Goal: Task Accomplishment & Management: Use online tool/utility

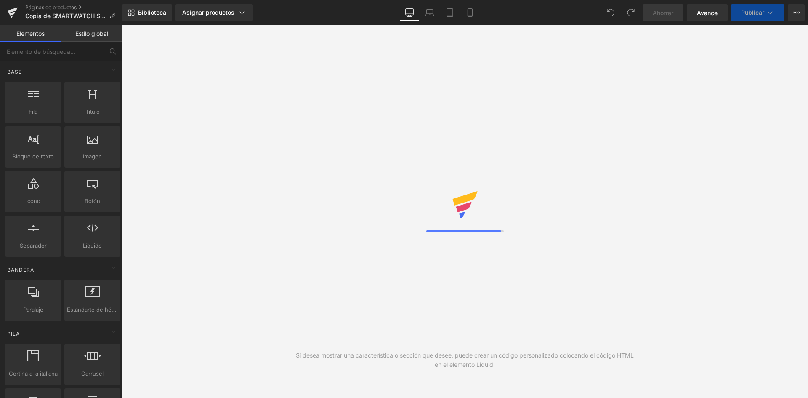
click at [208, 8] on link "Asignar productos" at bounding box center [213, 12] width 77 height 17
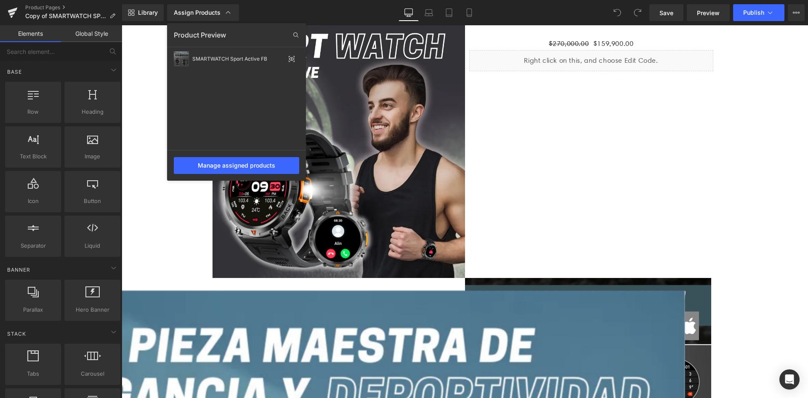
click at [154, 138] on div at bounding box center [465, 211] width 686 height 372
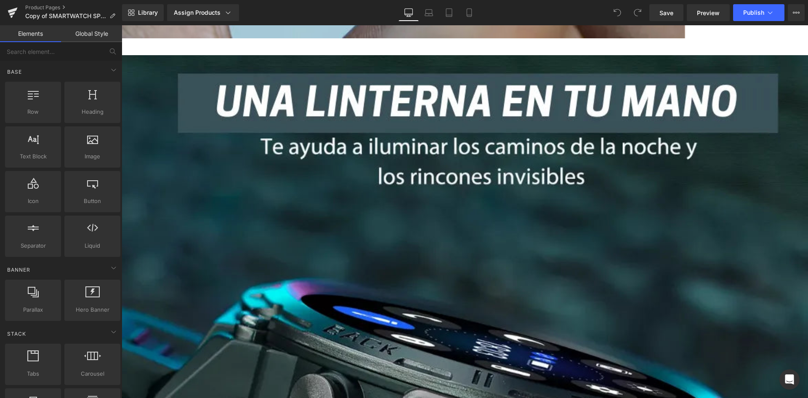
scroll to position [842, 0]
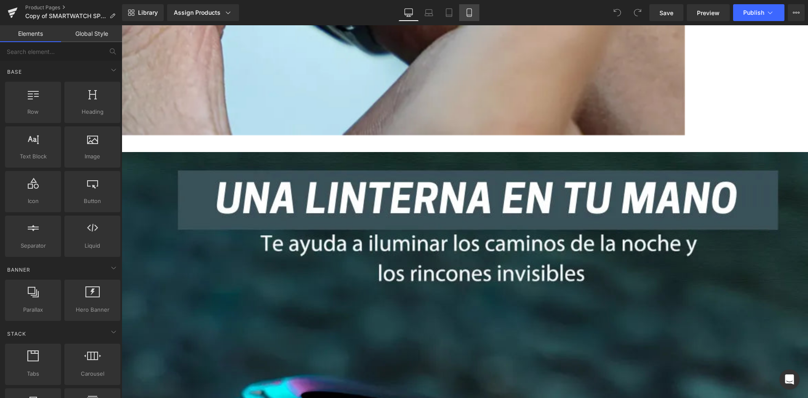
click at [473, 19] on link "Mobile" at bounding box center [469, 12] width 20 height 17
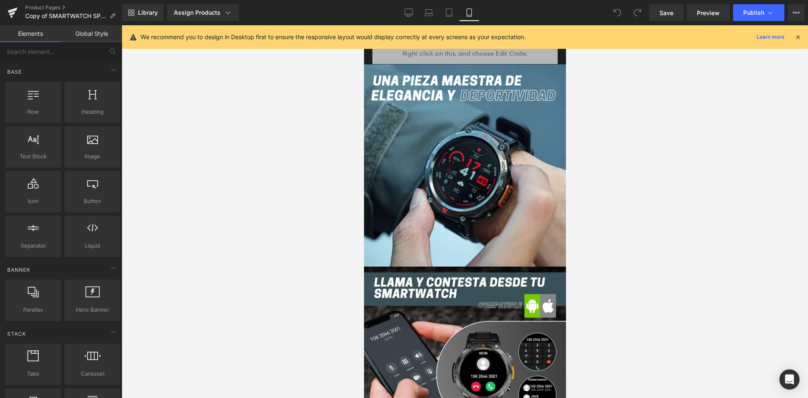
scroll to position [295, 0]
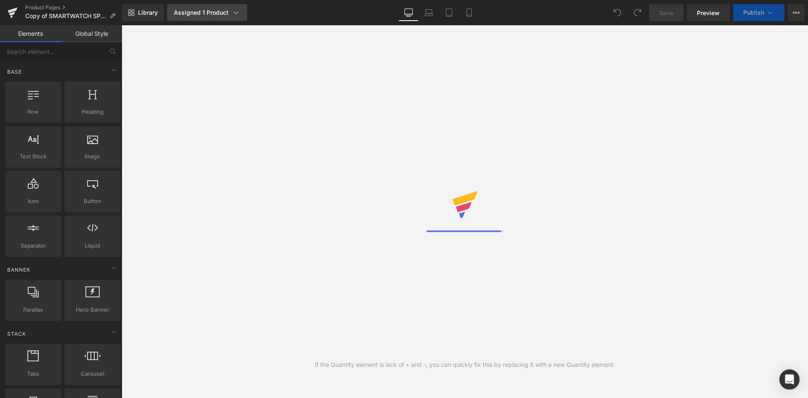
click at [186, 14] on div "Assigned 1 Product" at bounding box center [207, 12] width 66 height 8
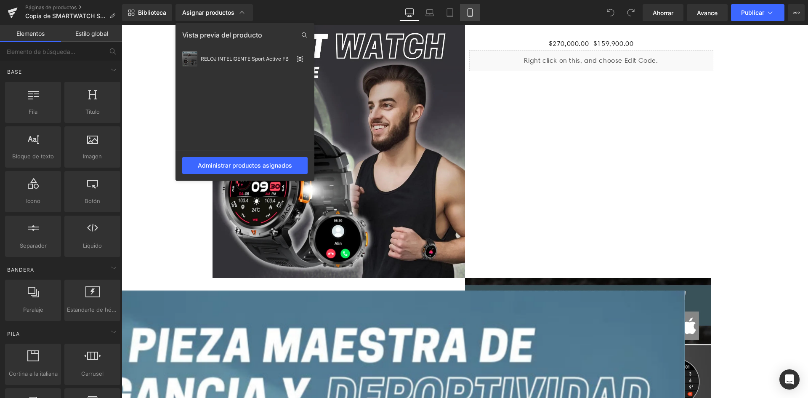
click at [466, 11] on icon at bounding box center [470, 12] width 8 height 8
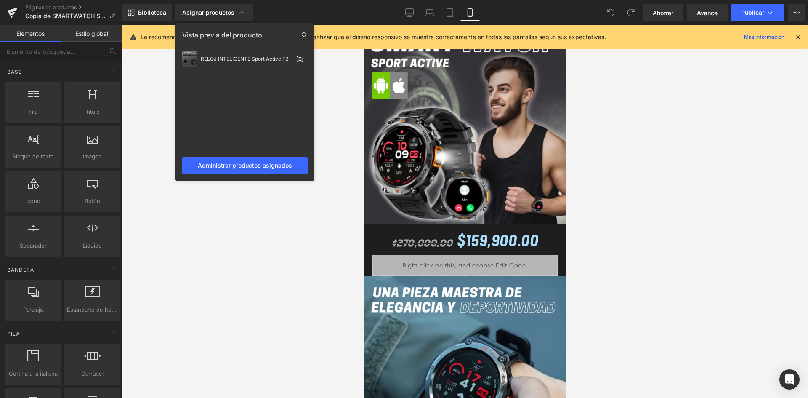
click at [0, 0] on div at bounding box center [0, 0] width 0 height 0
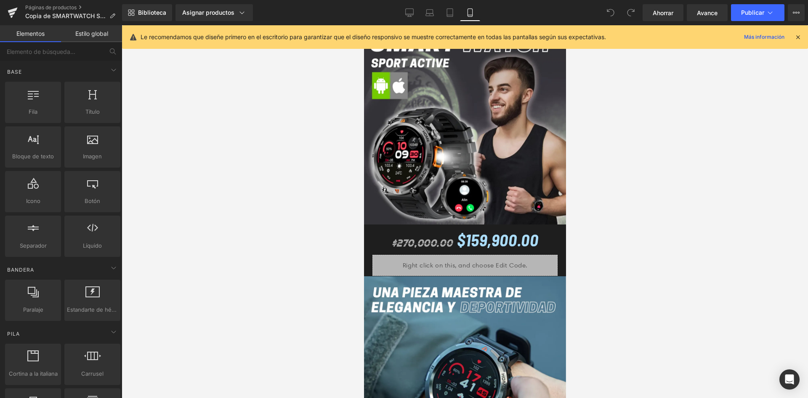
click at [802, 35] on div "Le recomendamos que diseñe primero en el escritorio para garantizar que el dise…" at bounding box center [465, 37] width 686 height 24
click at [800, 35] on icon at bounding box center [798, 37] width 8 height 8
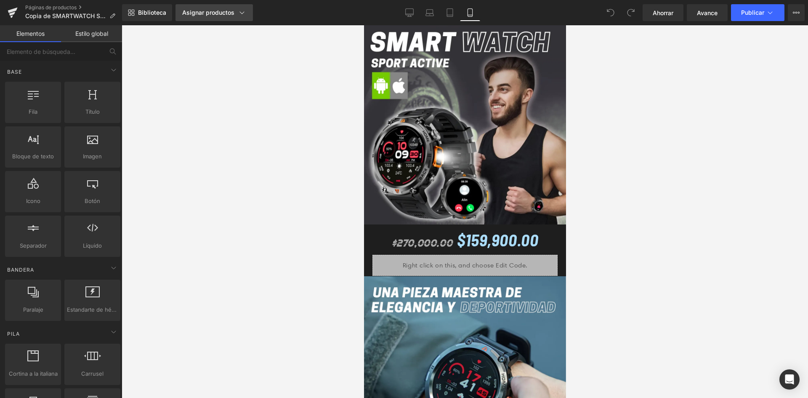
click at [215, 12] on font "Asignar productos" at bounding box center [208, 12] width 52 height 7
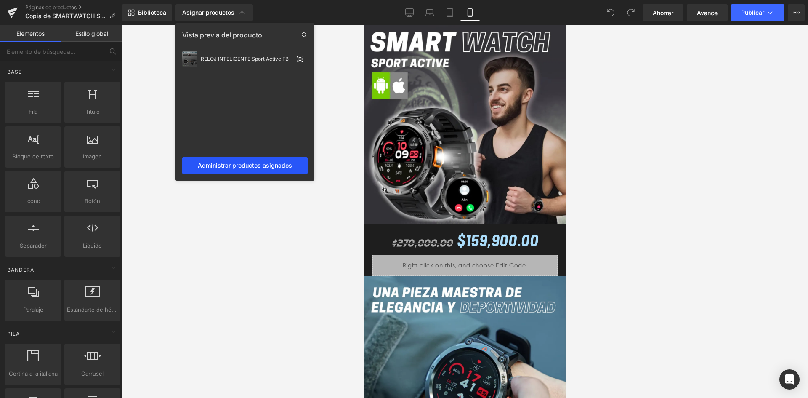
click at [223, 163] on font "Administrar productos asignados" at bounding box center [245, 165] width 94 height 7
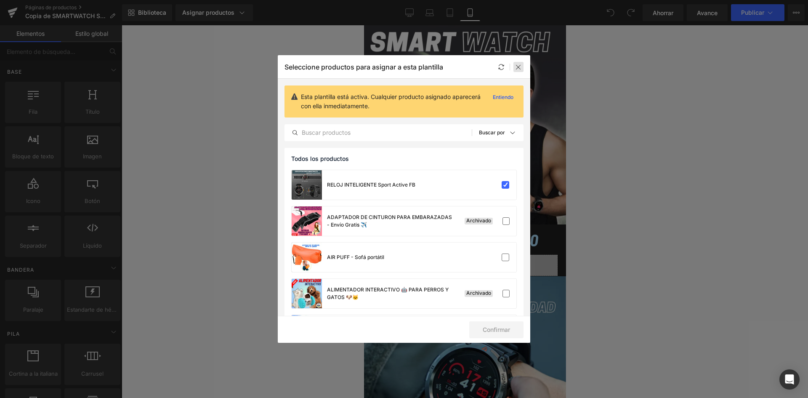
drag, startPoint x: 518, startPoint y: 65, endPoint x: 117, endPoint y: 0, distance: 405.7
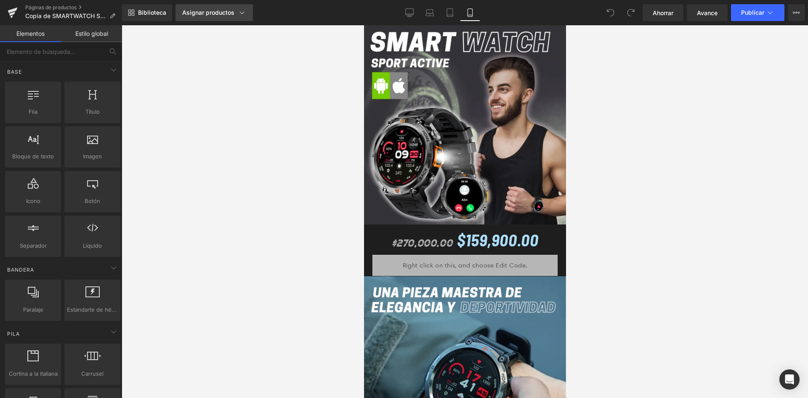
click at [220, 14] on font "Asignar productos" at bounding box center [208, 12] width 52 height 7
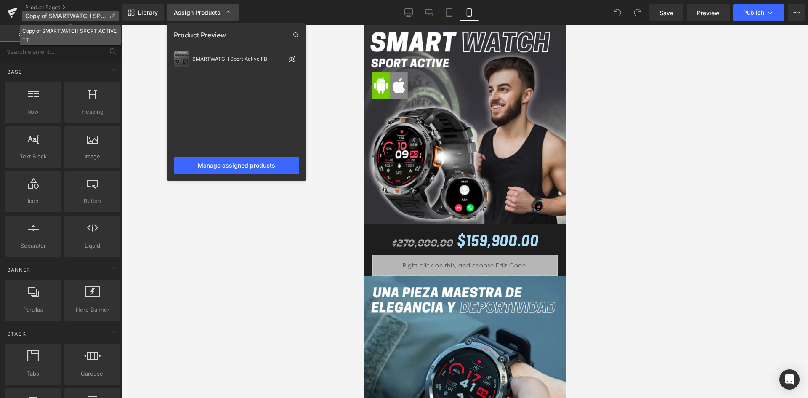
click at [109, 17] on icon at bounding box center [112, 16] width 6 height 6
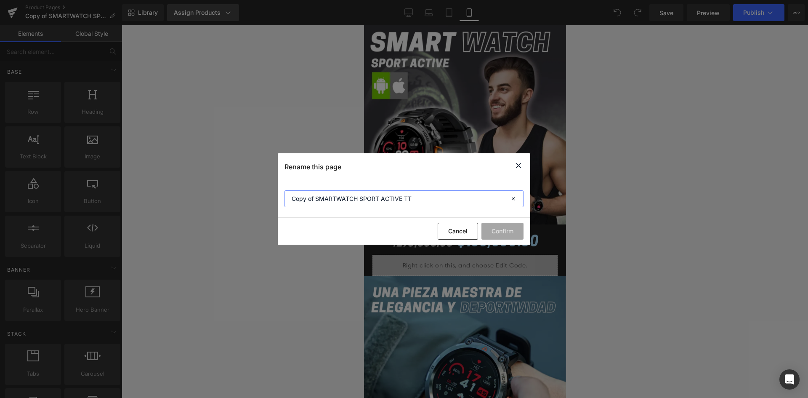
drag, startPoint x: 414, startPoint y: 201, endPoint x: 404, endPoint y: 198, distance: 10.8
click at [0, 0] on input "Copy of SMARTWATCH SPORT ACTIVE TT" at bounding box center [0, 0] width 0 height 0
drag, startPoint x: 316, startPoint y: 199, endPoint x: 269, endPoint y: 199, distance: 46.3
click at [0, 0] on div "Rename this page Copy of SMARTWATCH SPORT ACTIVE FB Cancel Confirm" at bounding box center [0, 0] width 0 height 0
type input "SMARTWATCH SPORT ACTIVE FB"
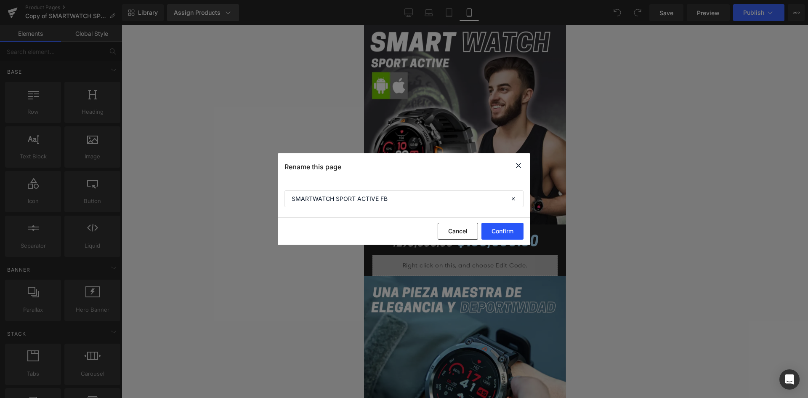
click at [0, 0] on button "Confirm" at bounding box center [0, 0] width 0 height 0
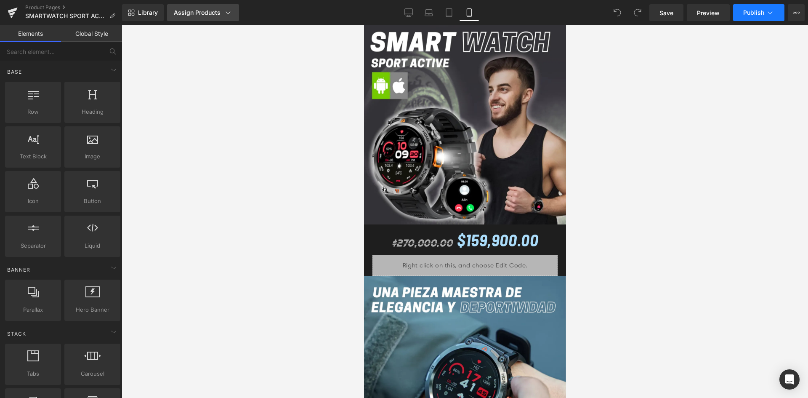
click at [751, 14] on span "Publish" at bounding box center [753, 12] width 21 height 7
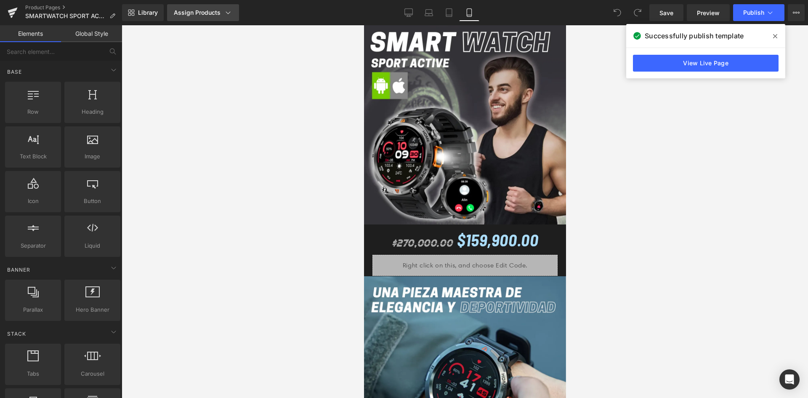
click at [227, 19] on link "Assign Products" at bounding box center [203, 12] width 72 height 17
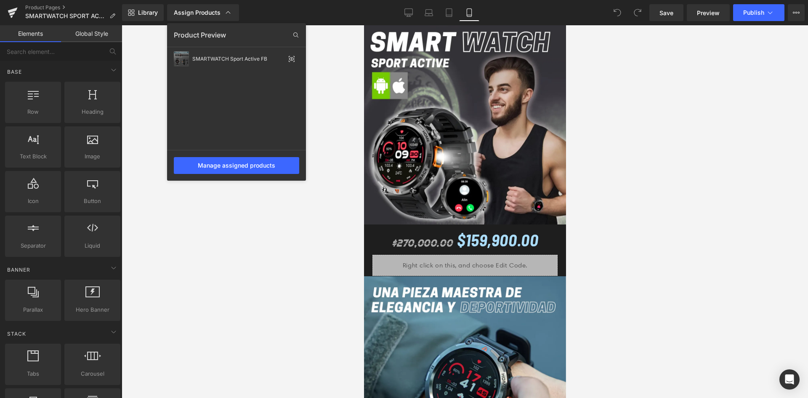
click at [227, 15] on icon at bounding box center [228, 12] width 8 height 8
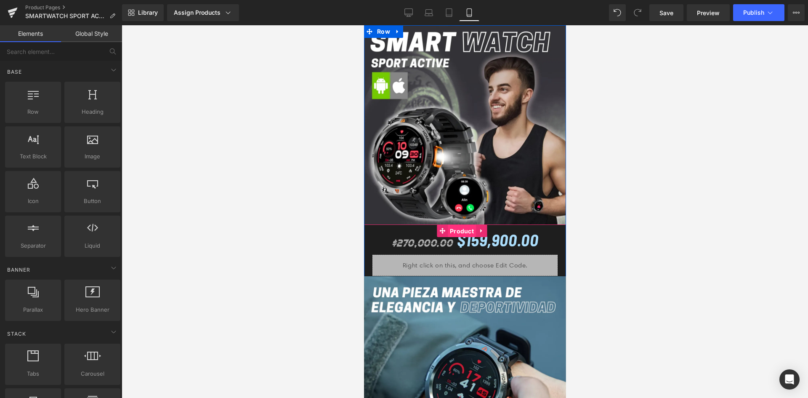
click at [460, 226] on span "Product" at bounding box center [461, 231] width 28 height 13
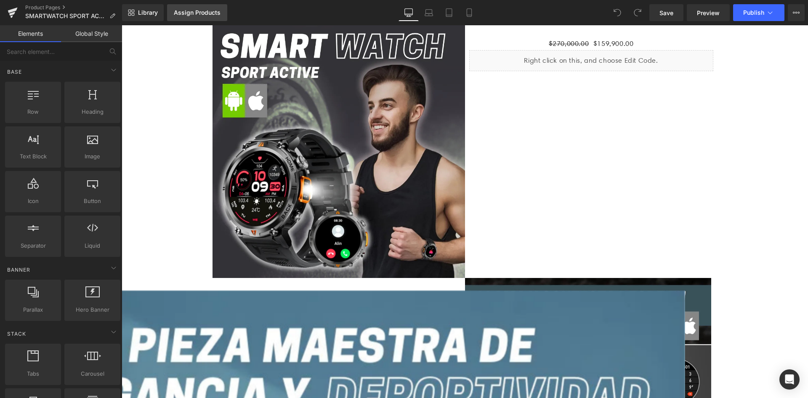
click at [207, 16] on div "Assign Products" at bounding box center [197, 12] width 47 height 7
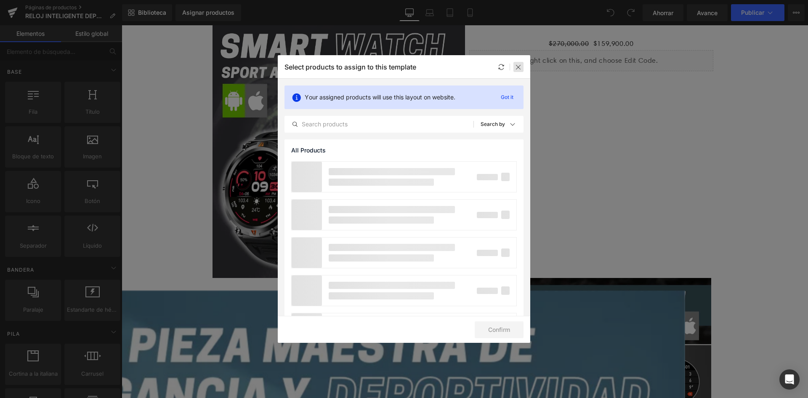
click at [517, 70] on icon at bounding box center [518, 67] width 7 height 7
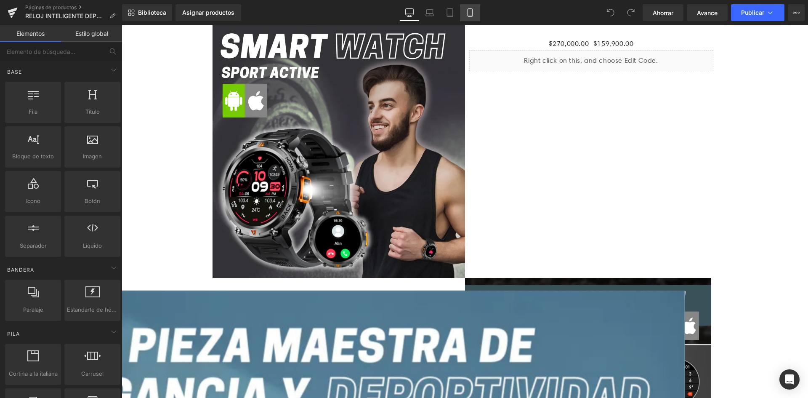
click at [467, 19] on link "Móvil" at bounding box center [470, 12] width 20 height 17
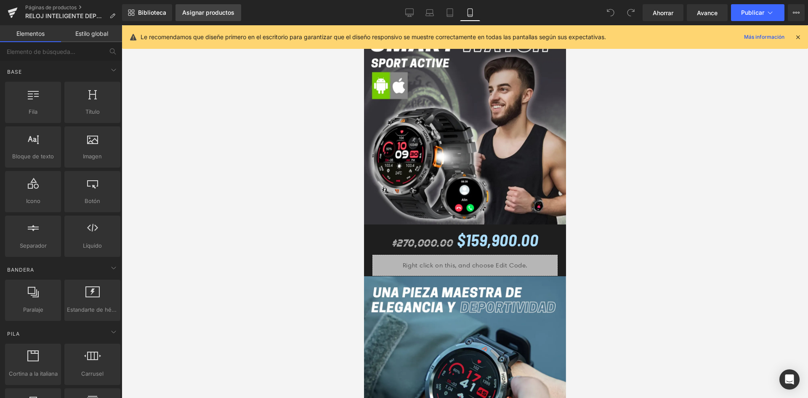
click at [228, 10] on font "Asignar productos" at bounding box center [208, 12] width 52 height 7
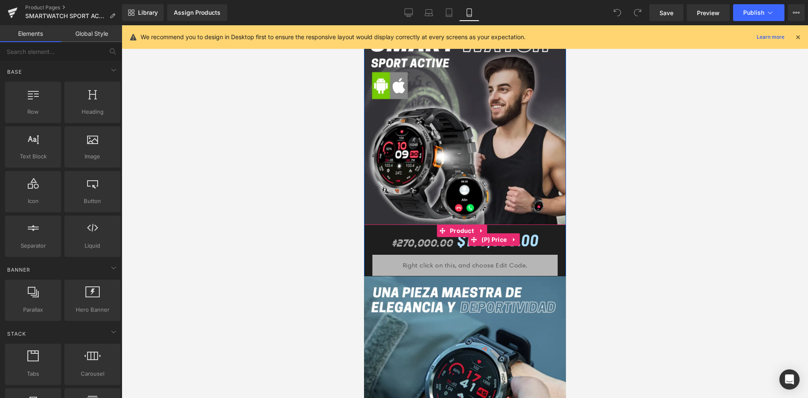
click at [422, 236] on span "$270,000.00" at bounding box center [421, 242] width 61 height 12
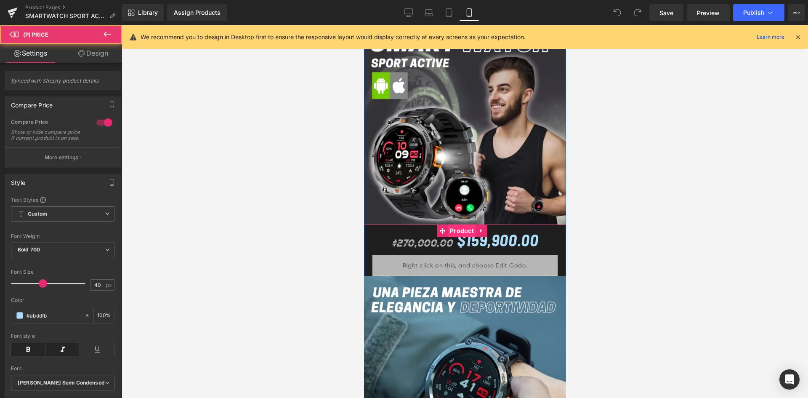
click at [465, 224] on span "Product" at bounding box center [461, 230] width 28 height 13
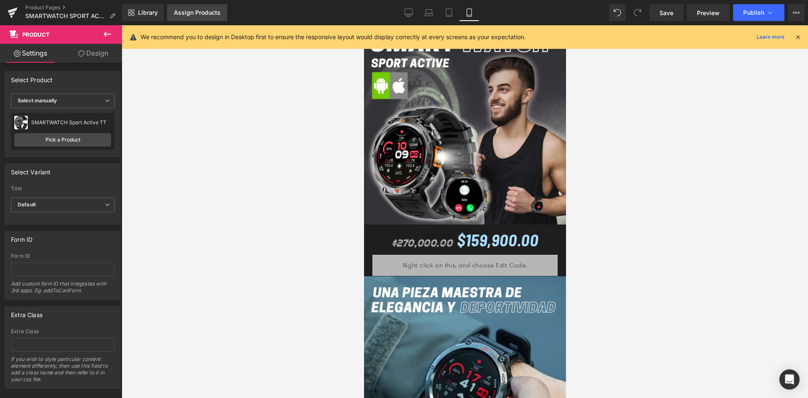
click at [192, 16] on link "Assign Products" at bounding box center [197, 12] width 60 height 17
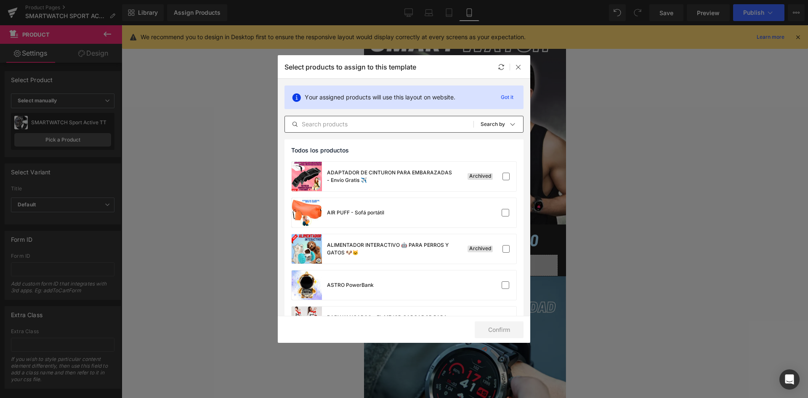
click at [305, 130] on div "All Products Shopify Collections Product Templates Shopify Collections Sort: Se…" at bounding box center [403, 124] width 239 height 17
click at [310, 125] on input "text" at bounding box center [379, 124] width 189 height 10
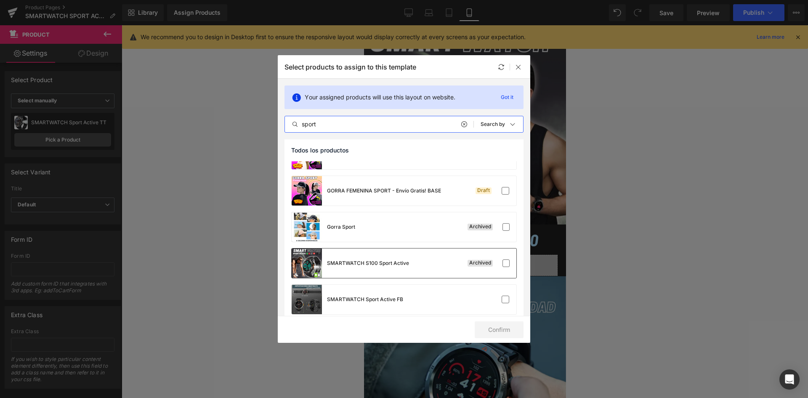
scroll to position [105, 0]
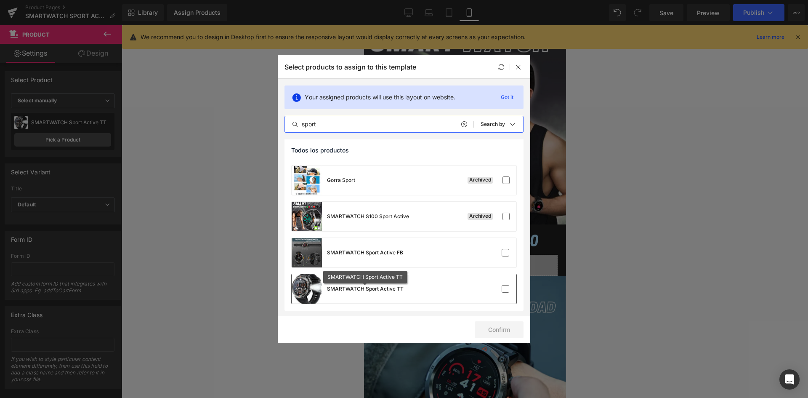
type input "sport"
click at [368, 290] on div "SMARTWATCH Sport Active TT" at bounding box center [365, 289] width 77 height 8
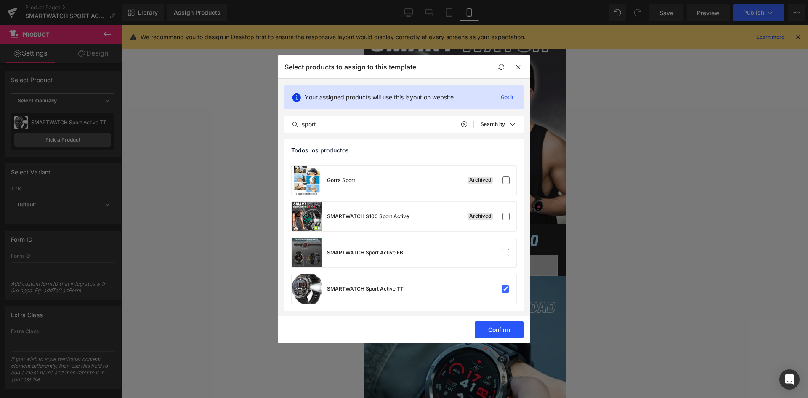
click at [483, 324] on button "Confirm" at bounding box center [499, 329] width 49 height 17
click at [490, 323] on button "Success" at bounding box center [493, 329] width 59 height 17
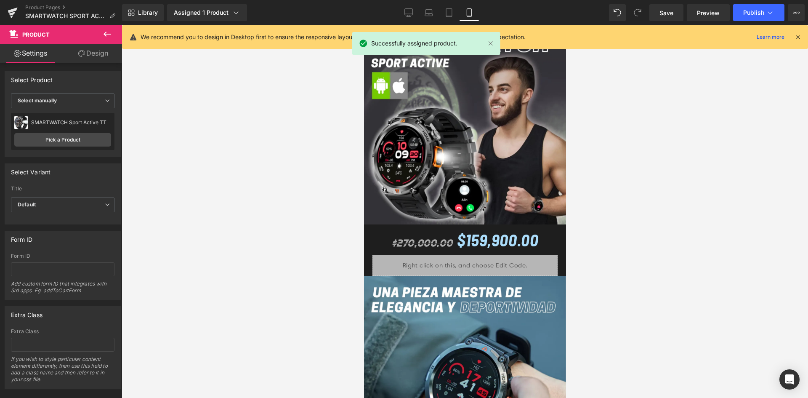
click at [794, 37] on icon at bounding box center [798, 37] width 8 height 8
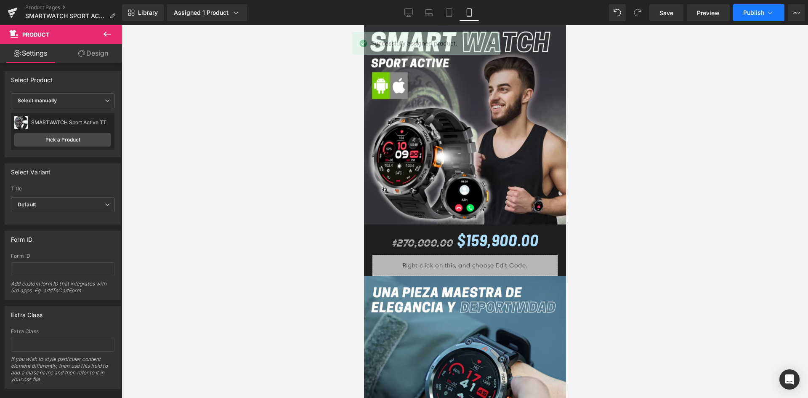
click at [746, 11] on span "Publish" at bounding box center [753, 12] width 21 height 7
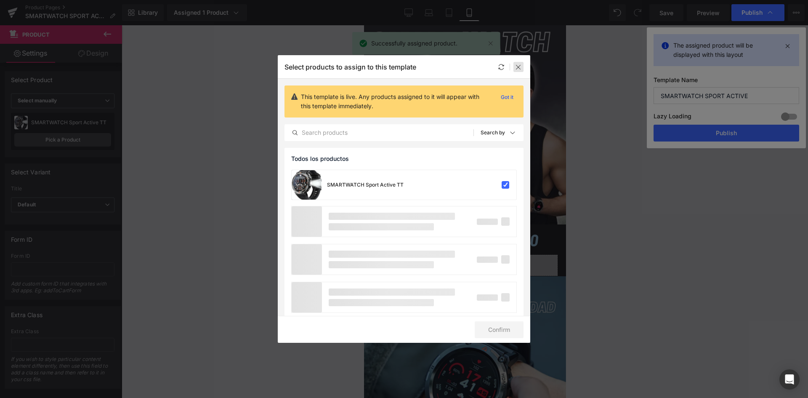
click at [520, 67] on icon at bounding box center [518, 67] width 7 height 7
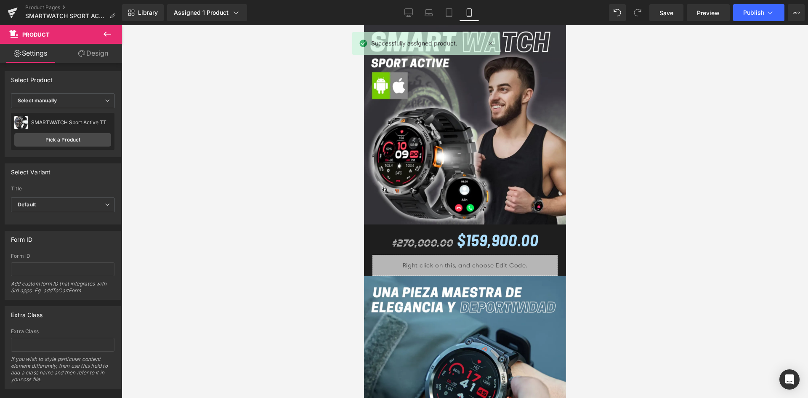
click at [661, 17] on span "Save" at bounding box center [666, 12] width 14 height 9
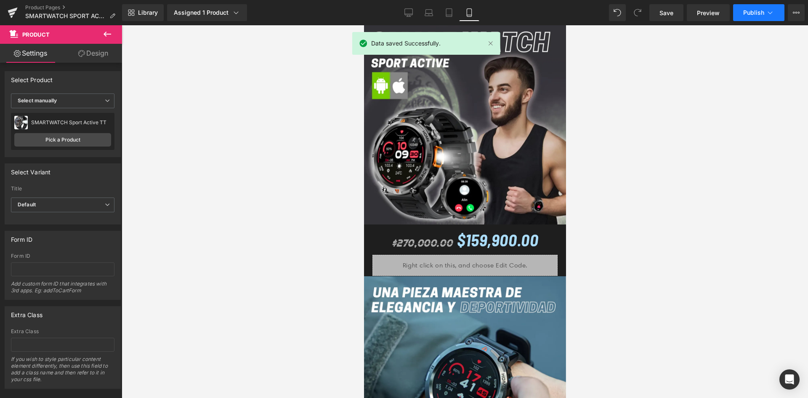
click at [755, 12] on span "Publish" at bounding box center [753, 12] width 21 height 7
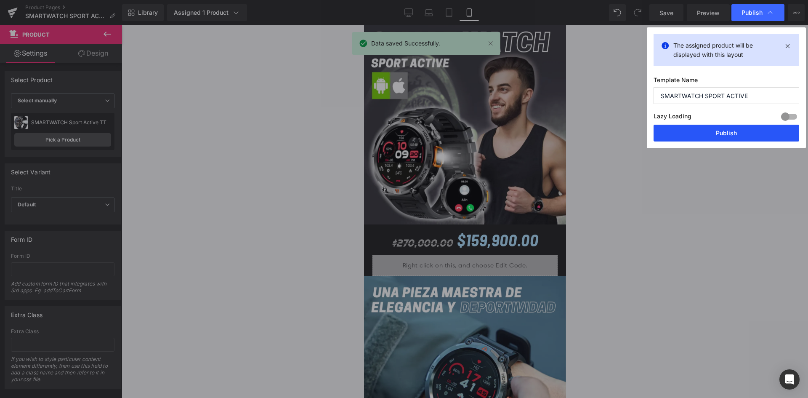
click at [706, 127] on button "Publish" at bounding box center [726, 133] width 146 height 17
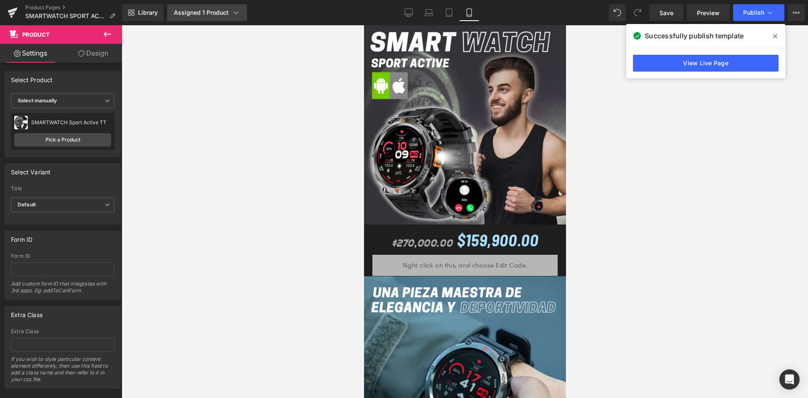
click at [206, 16] on div "Assigned 1 Product" at bounding box center [207, 12] width 66 height 8
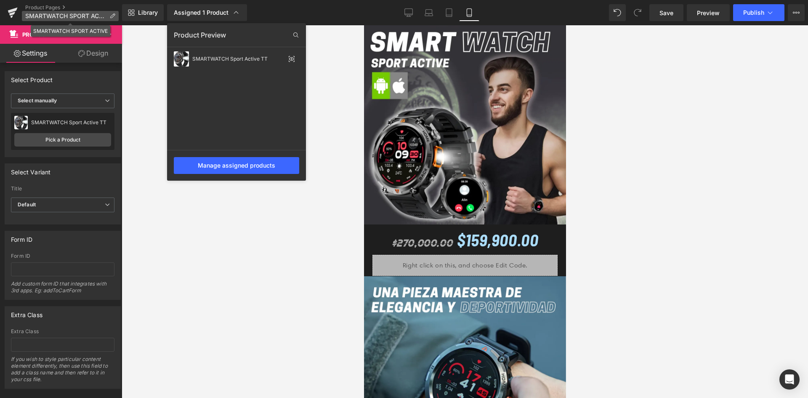
click at [113, 14] on icon at bounding box center [112, 16] width 6 height 6
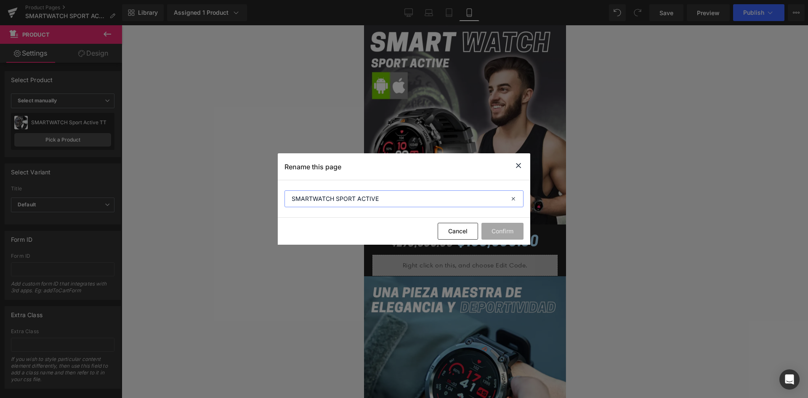
click at [391, 197] on input "SMARTWATCH SPORT ACTIVE" at bounding box center [403, 198] width 239 height 17
type input "SMARTWATCH SPORT ACTIVE TT"
click at [509, 231] on button "Confirm" at bounding box center [502, 231] width 42 height 17
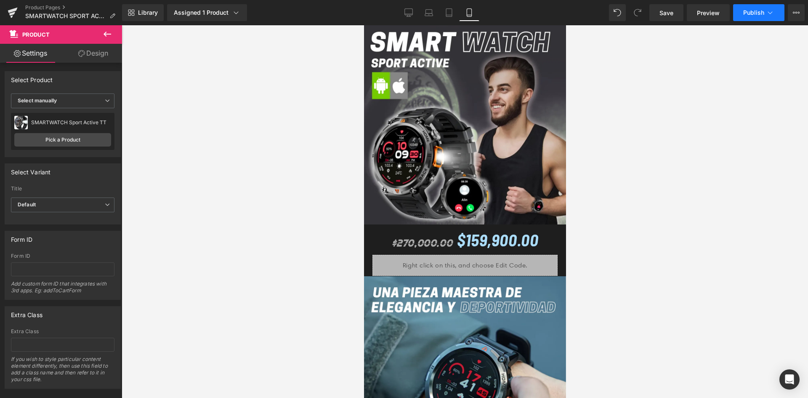
click at [751, 19] on button "Publish" at bounding box center [758, 12] width 51 height 17
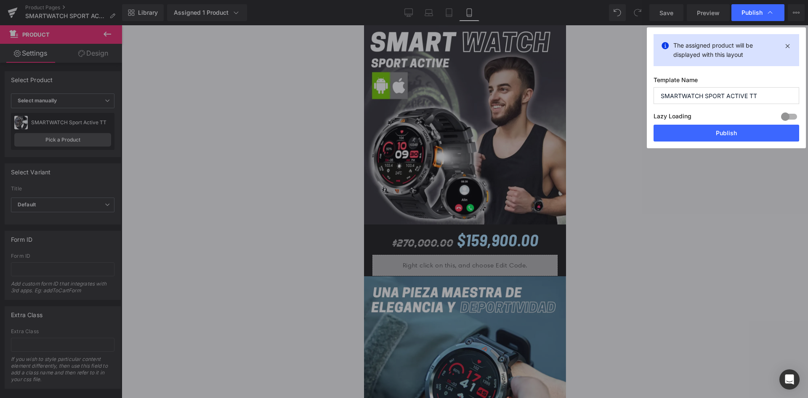
click at [707, 141] on div "The assigned product will be displayed with this layout Template Name SMARTWATC…" at bounding box center [726, 87] width 159 height 121
click at [708, 135] on button "Publish" at bounding box center [726, 133] width 146 height 17
